Goal: Task Accomplishment & Management: Use online tool/utility

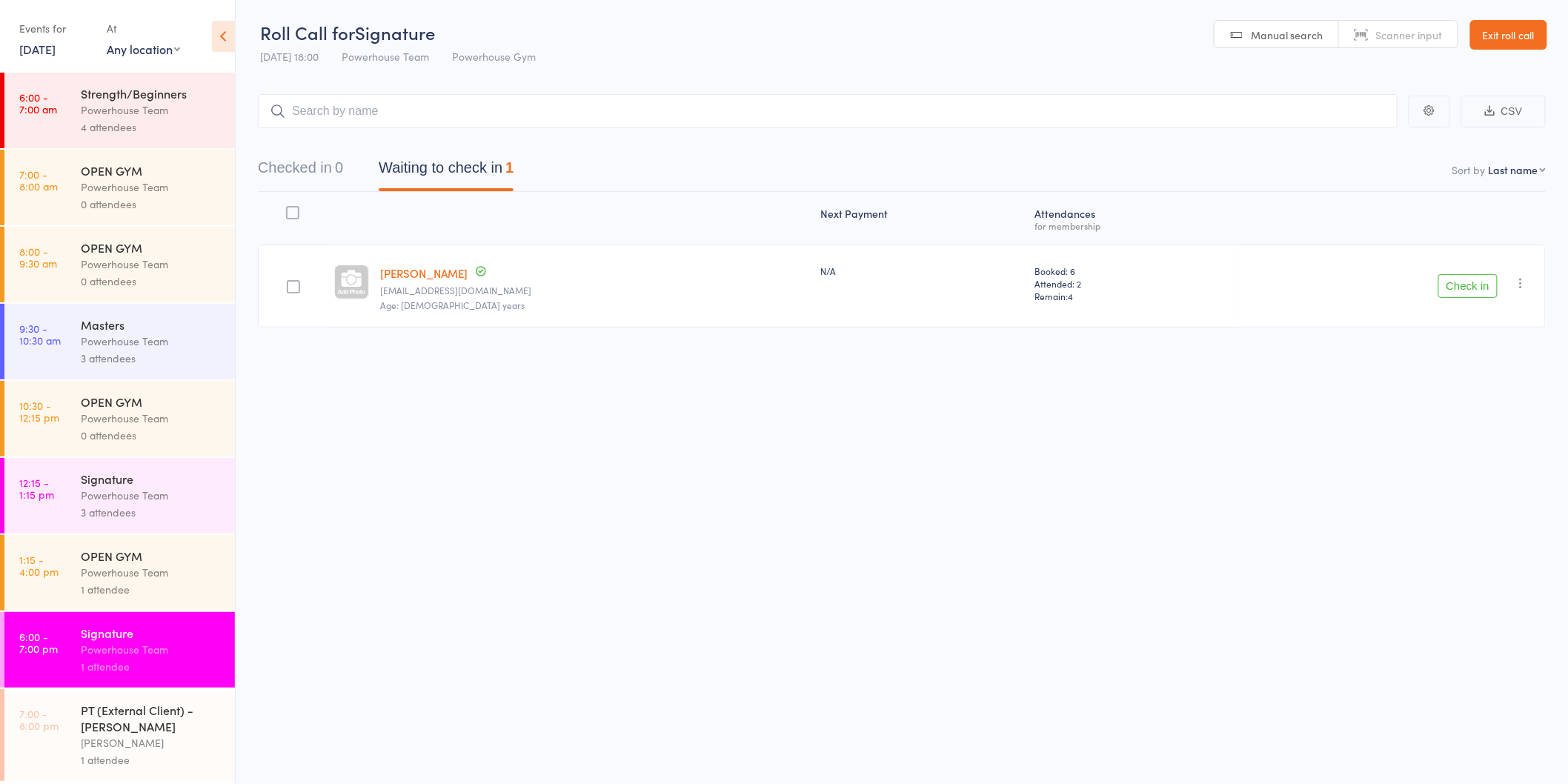
click at [470, 667] on div "Roll Call for Signature 14 Oct 18:00 Powerhouse Team Powerhouse Gym Manual sear…" at bounding box center [784, 391] width 1568 height 784
click at [1446, 286] on button "Check in" at bounding box center [1468, 292] width 59 height 24
click at [213, 33] on icon at bounding box center [223, 37] width 23 height 31
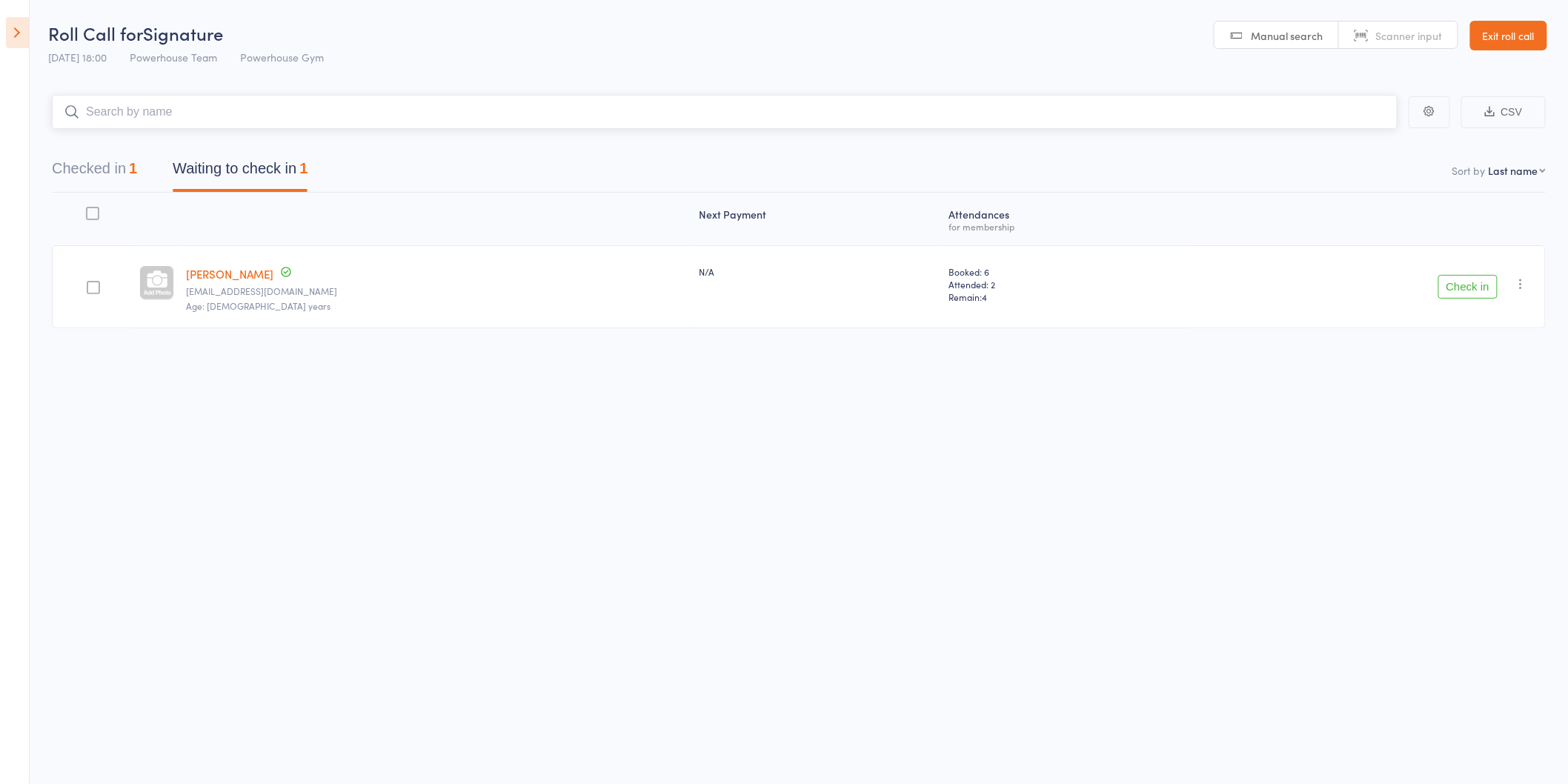
click at [321, 120] on input "search" at bounding box center [725, 112] width 1346 height 34
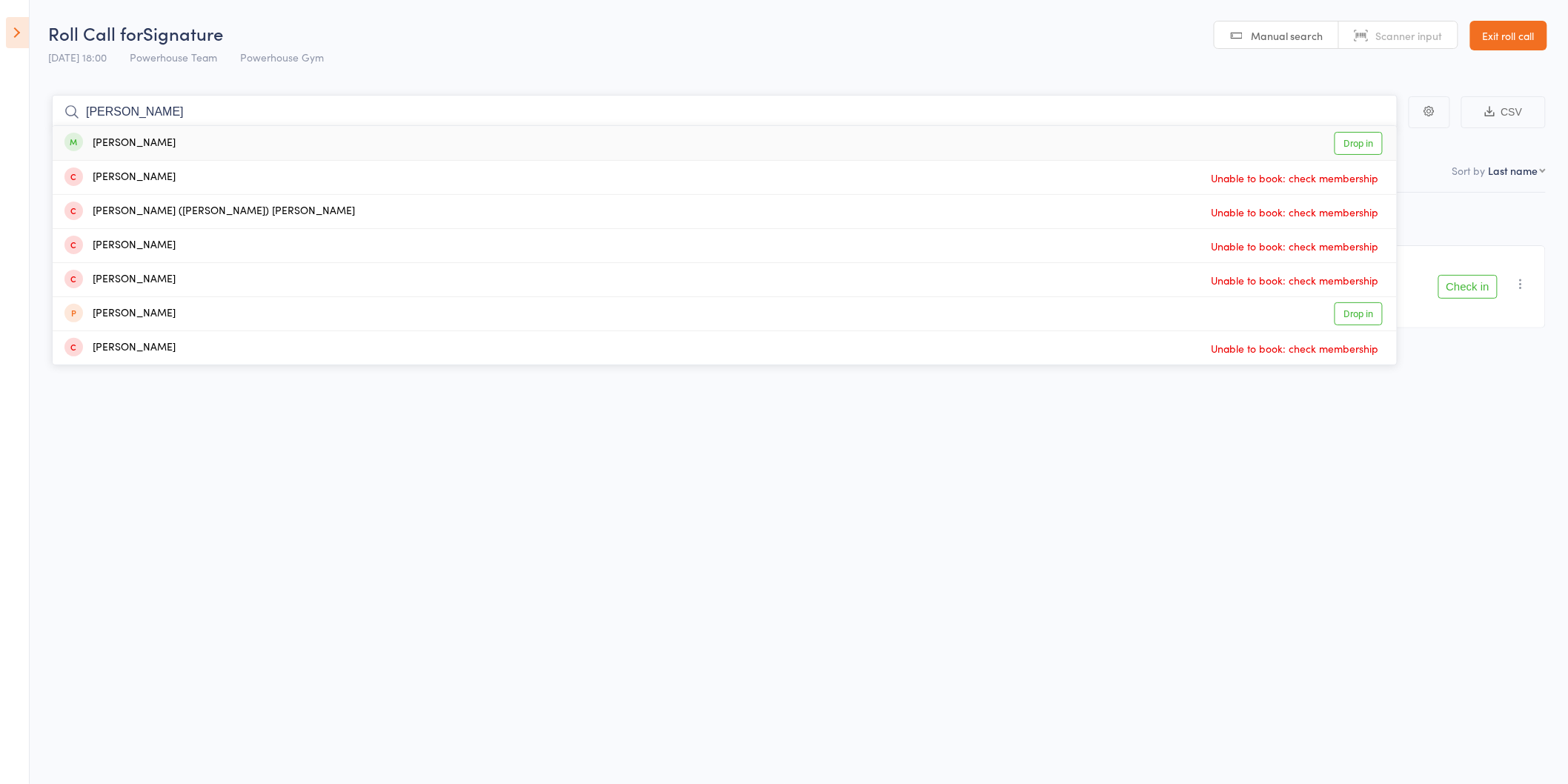
type input "[PERSON_NAME]"
click at [181, 143] on div "[PERSON_NAME] Drop in" at bounding box center [725, 143] width 1344 height 34
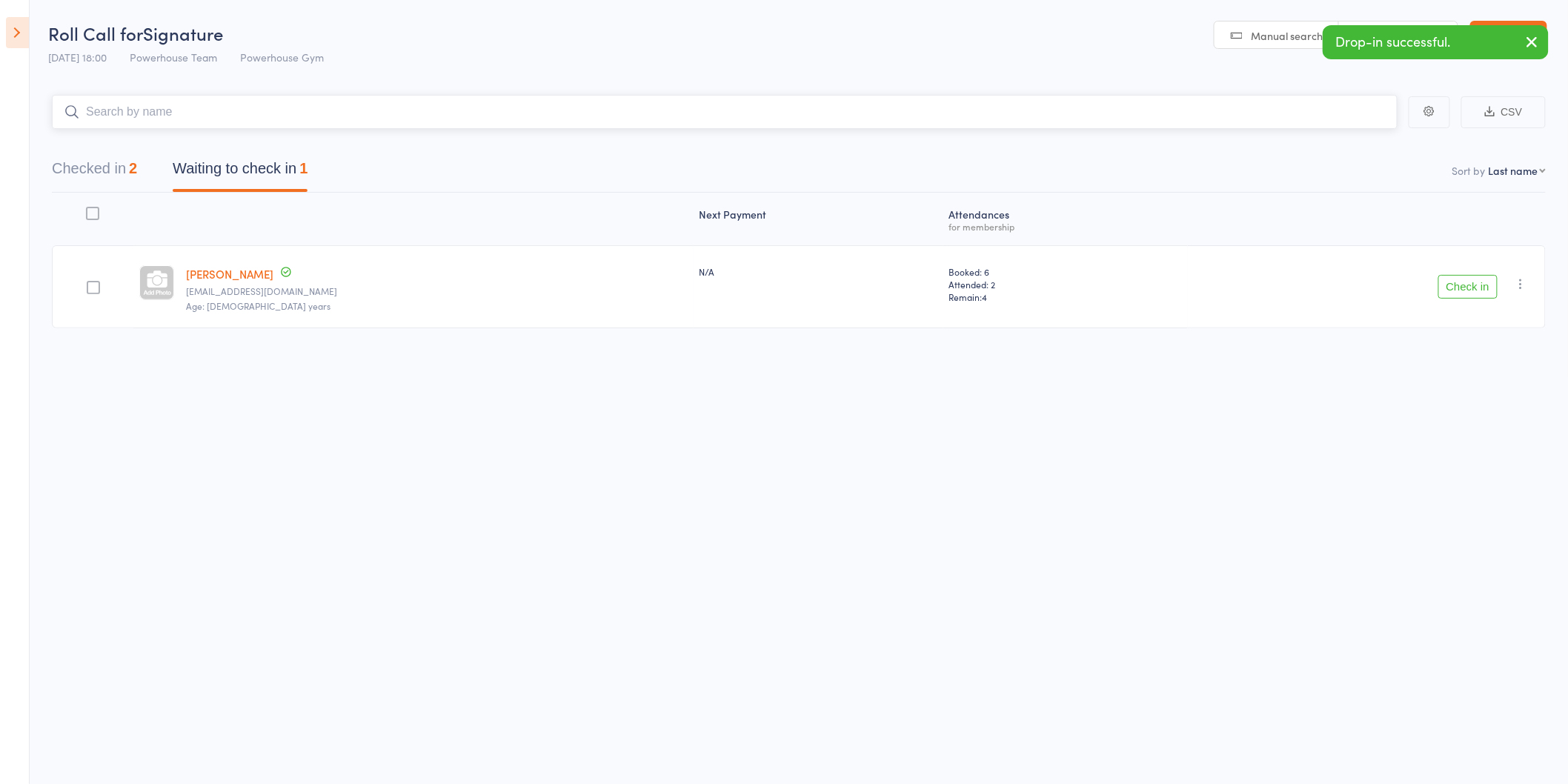
drag, startPoint x: 106, startPoint y: 173, endPoint x: 106, endPoint y: 181, distance: 8.0
click at [106, 181] on button "Checked in 2" at bounding box center [94, 172] width 85 height 39
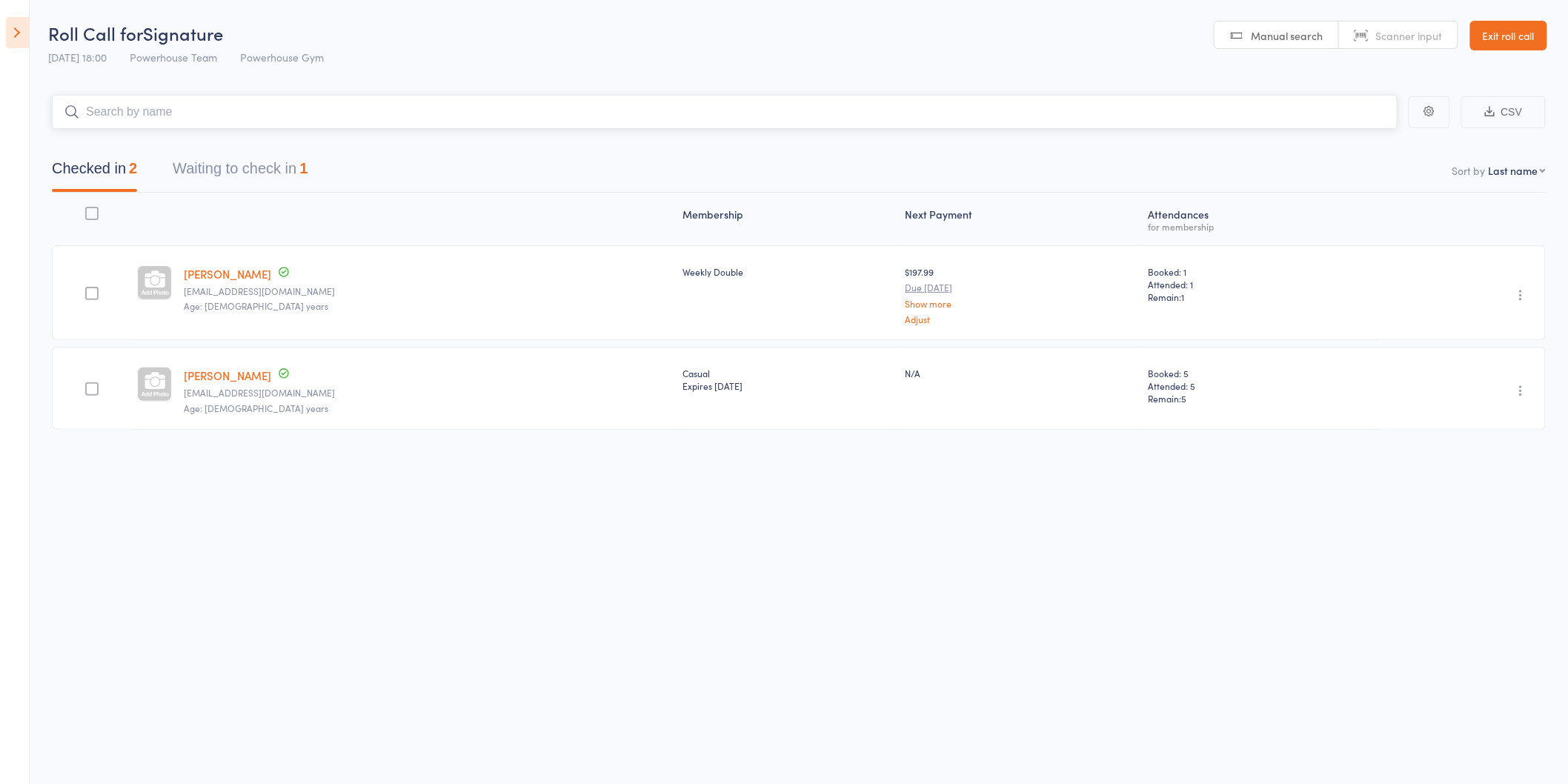
click at [275, 163] on button "Waiting to check in 1" at bounding box center [240, 172] width 135 height 39
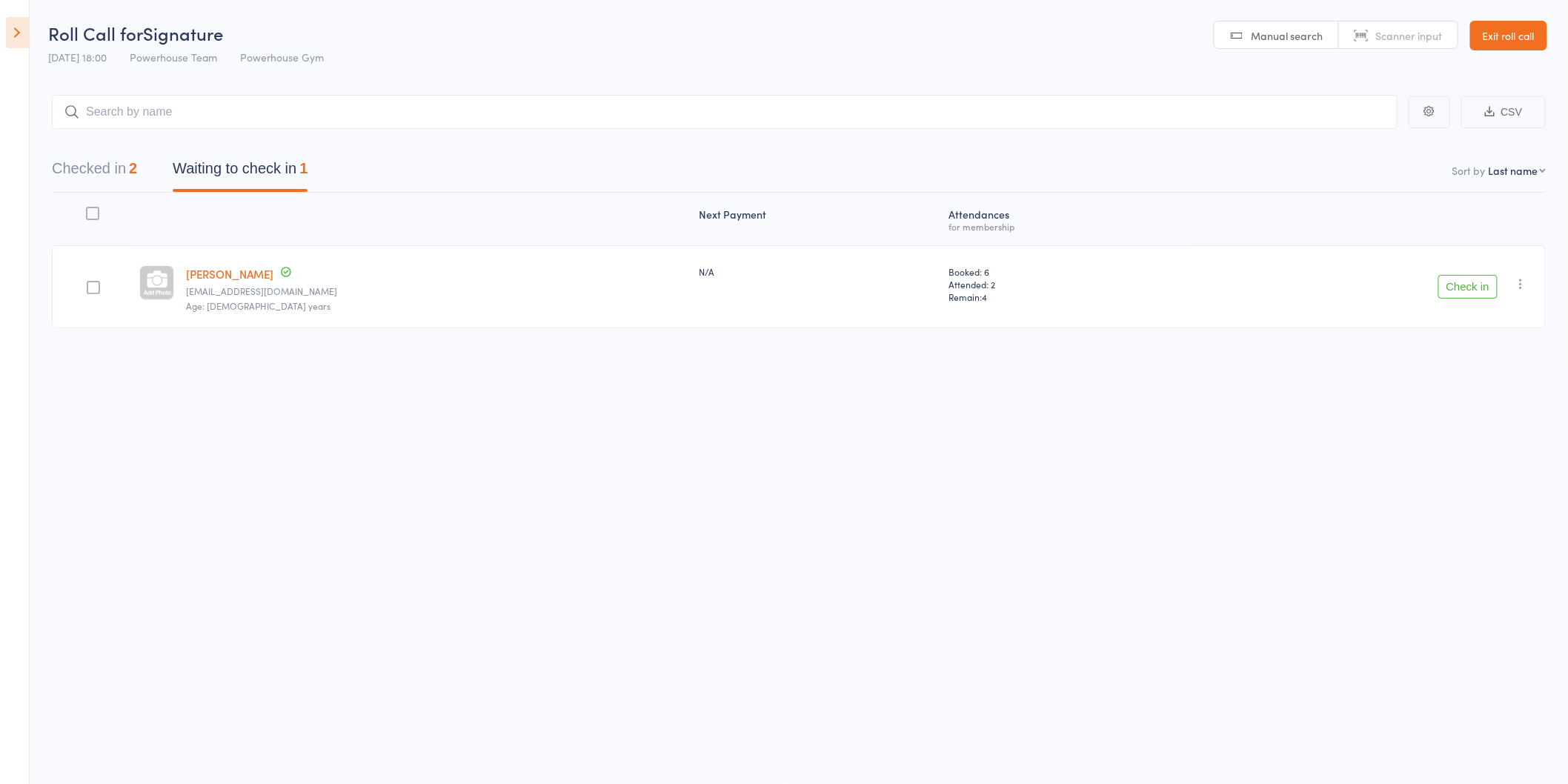
click at [1487, 280] on button "Check in" at bounding box center [1468, 286] width 59 height 24
